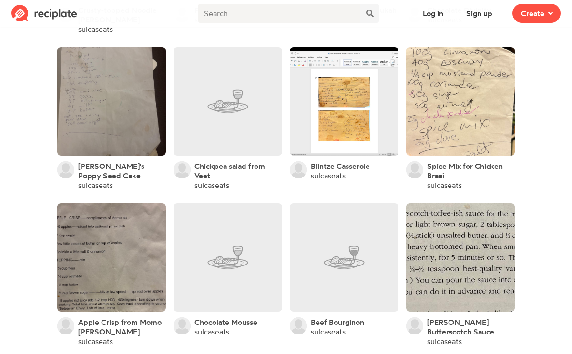
scroll to position [1836, 0]
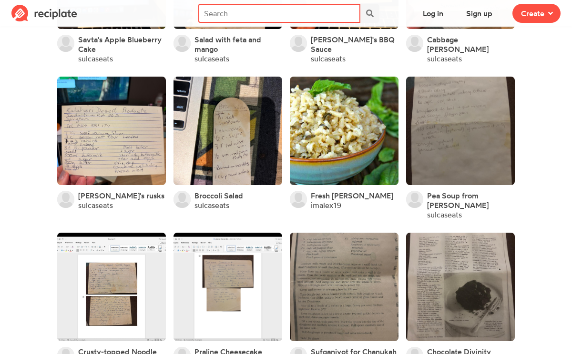
click at [258, 9] on input "text" at bounding box center [279, 13] width 162 height 19
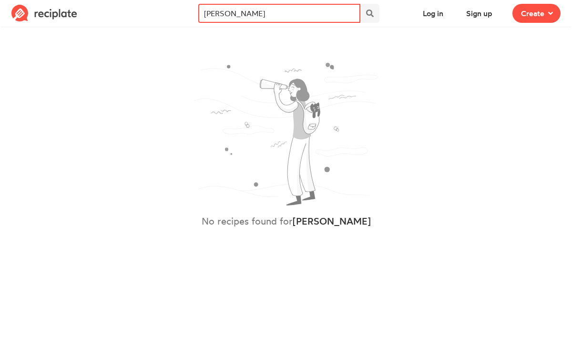
click at [277, 15] on input "[PERSON_NAME]" at bounding box center [279, 13] width 162 height 19
click at [258, 20] on input "[PERSON_NAME]" at bounding box center [279, 13] width 162 height 19
type input "[PERSON_NAME]"
drag, startPoint x: 247, startPoint y: 17, endPoint x: 137, endPoint y: 8, distance: 110.4
click at [137, 8] on nav "Log in Sign up Recipe Write a recipe from scratch Bookmark Save an online recip…" at bounding box center [286, 13] width 572 height 27
